Goal: Task Accomplishment & Management: Complete application form

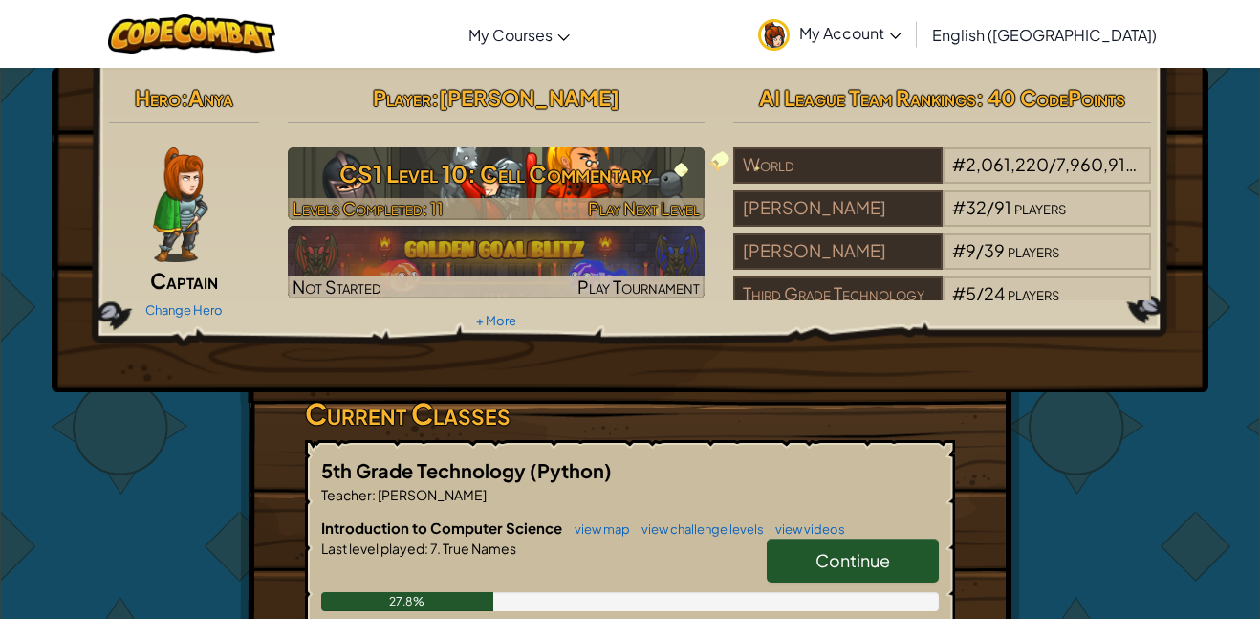
click at [665, 163] on h3 "CS1 Level 10: Cell Commentary" at bounding box center [497, 173] width 418 height 43
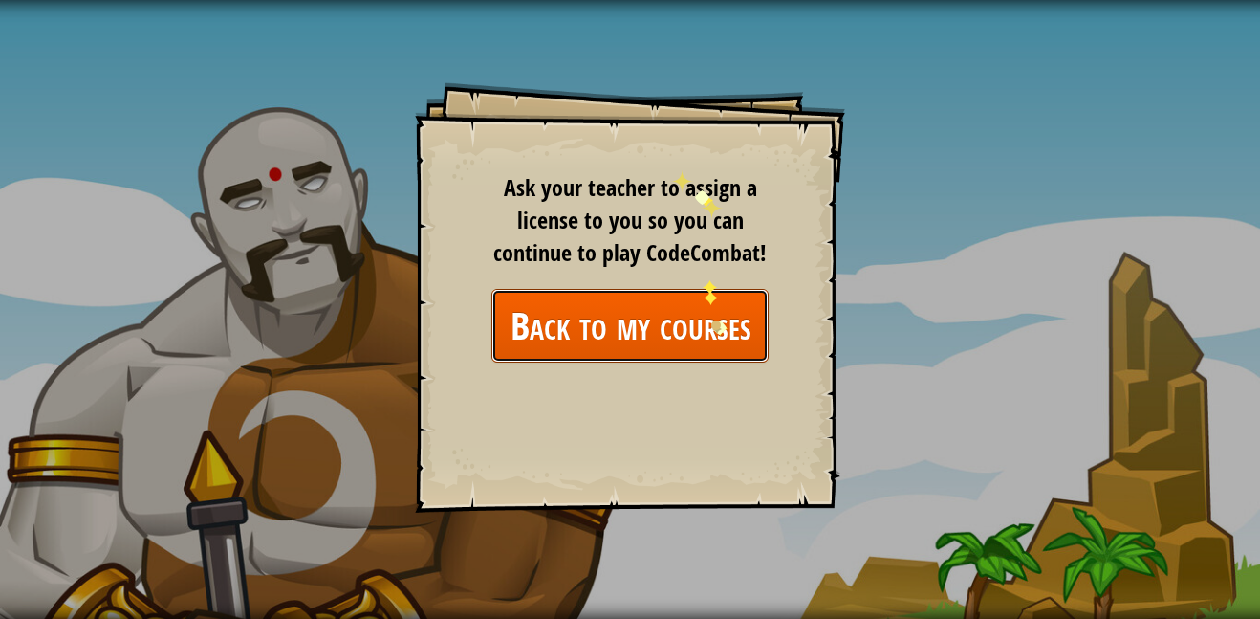
click at [718, 326] on link "Back to my courses" at bounding box center [629, 326] width 277 height 74
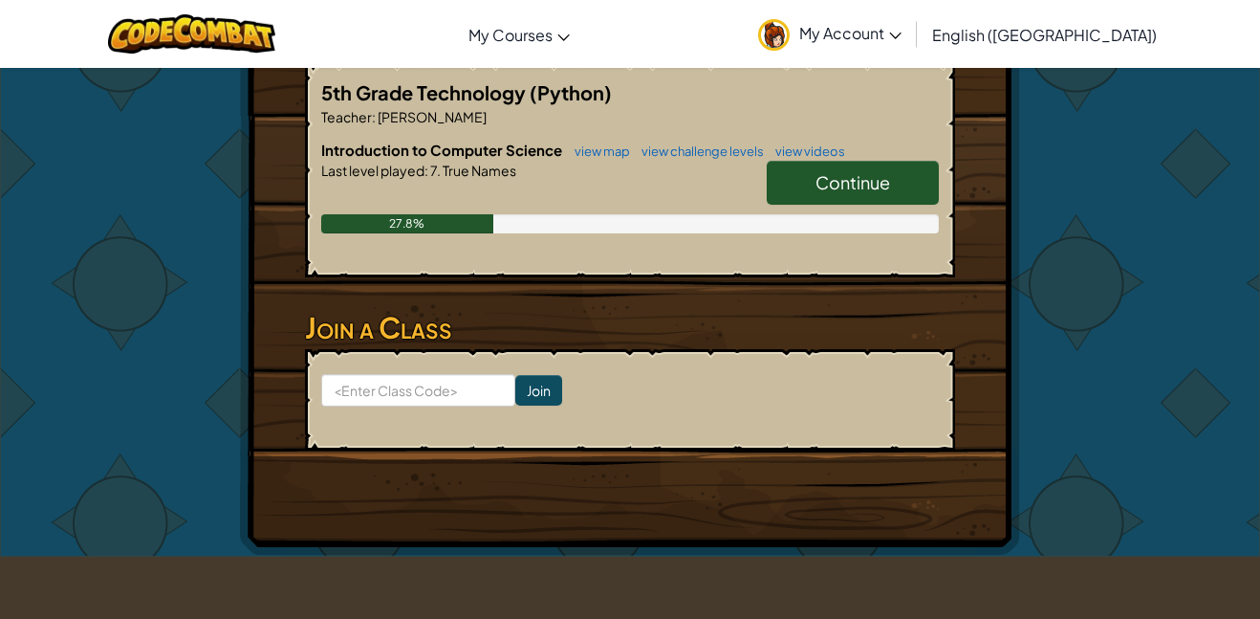
scroll to position [617, 0]
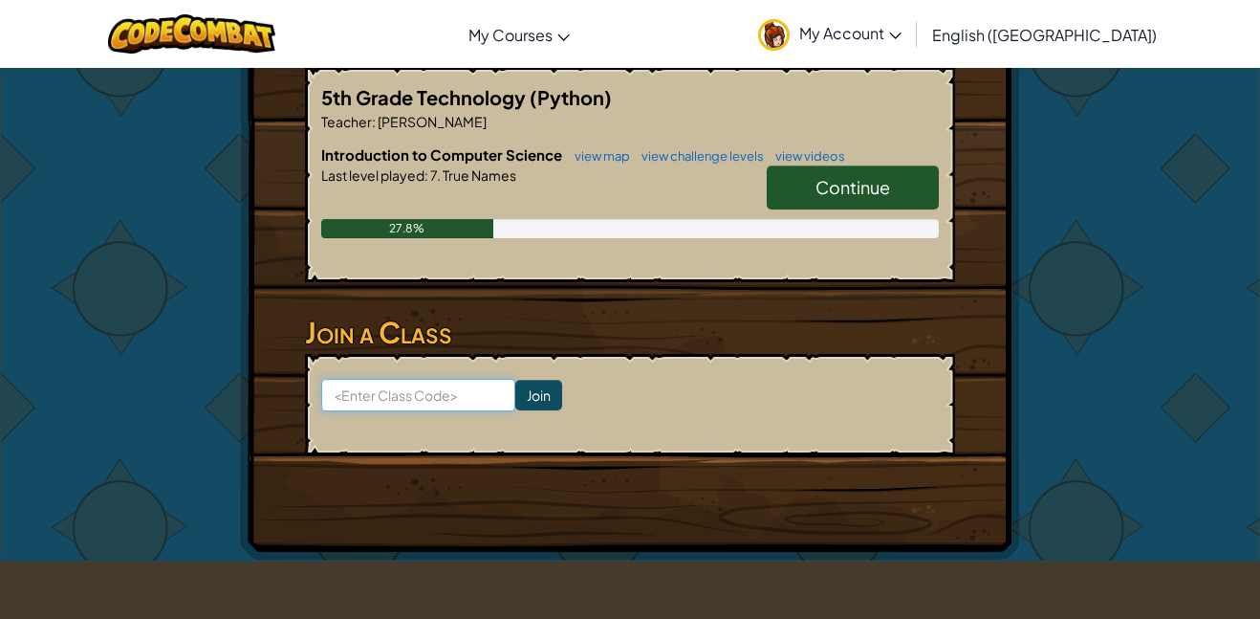
click at [398, 405] on input at bounding box center [418, 395] width 194 height 33
type input "stonestart"
